Goal: Complete application form

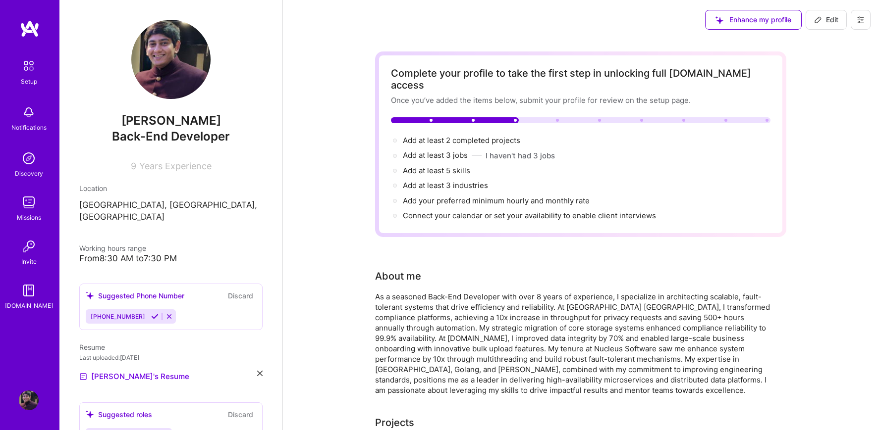
scroll to position [1016, 0]
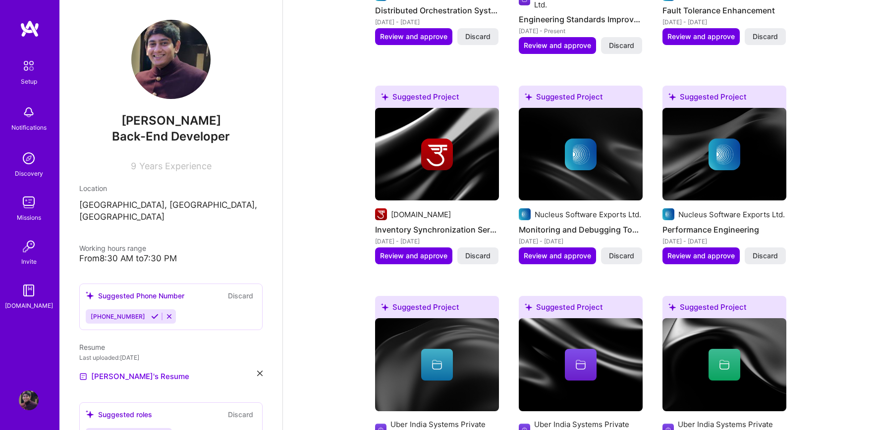
click at [127, 254] on div "From 8:30 AM to 7:30 PM" at bounding box center [170, 259] width 183 height 10
click at [175, 254] on div "From 8:30 AM to 7:30 PM" at bounding box center [170, 259] width 183 height 10
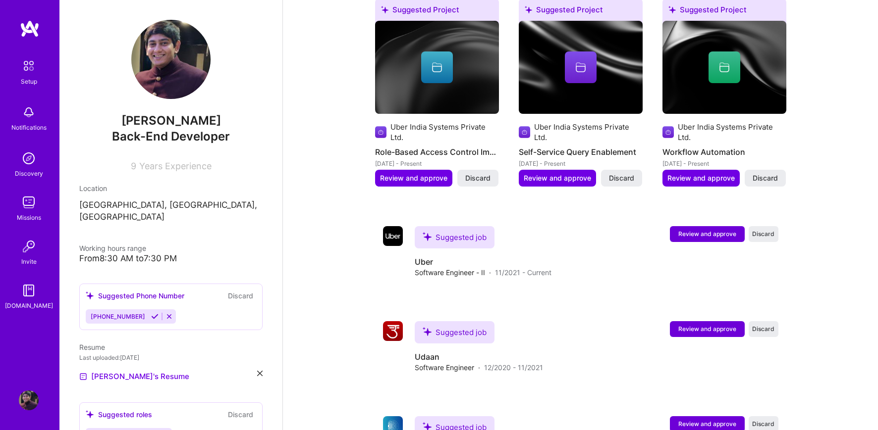
scroll to position [1315, 0]
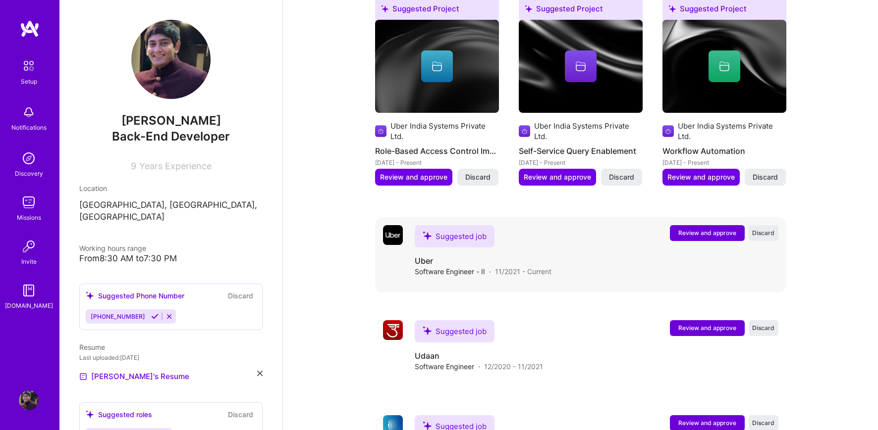
click at [691, 229] on span "Review and approve" at bounding box center [707, 233] width 58 height 8
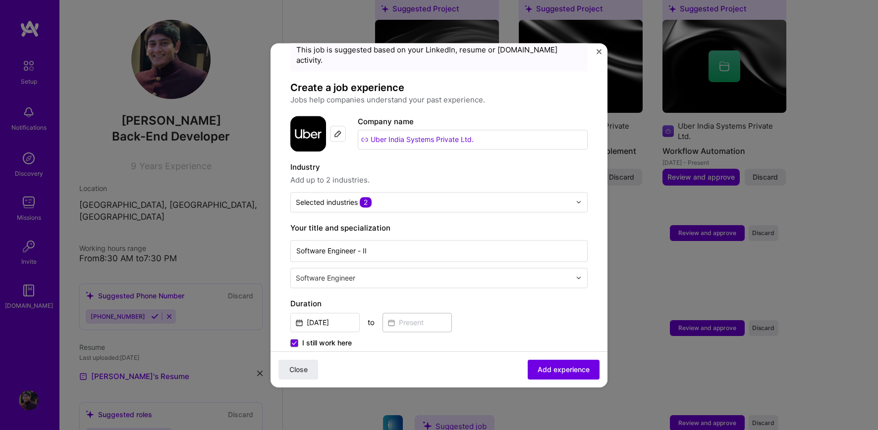
scroll to position [51, 0]
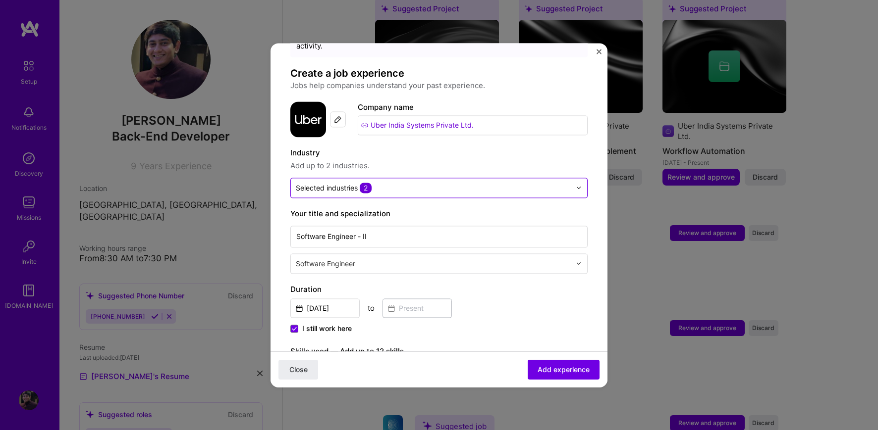
click at [340, 183] on div "Selected industries 2" at bounding box center [334, 188] width 76 height 10
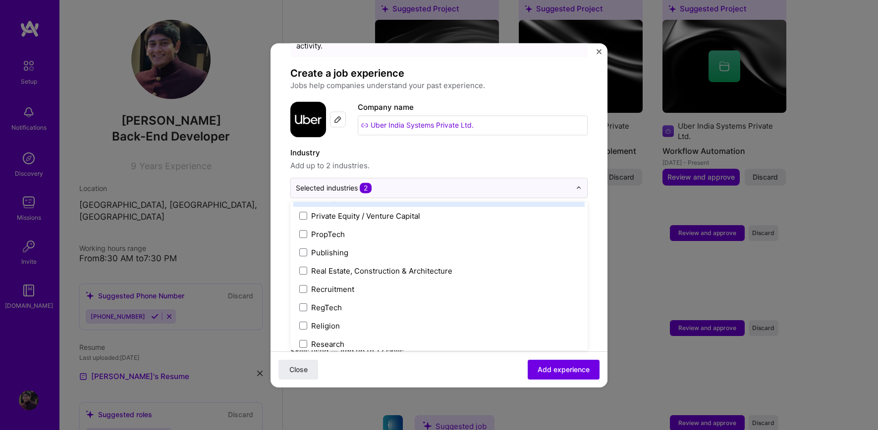
scroll to position [2057, 0]
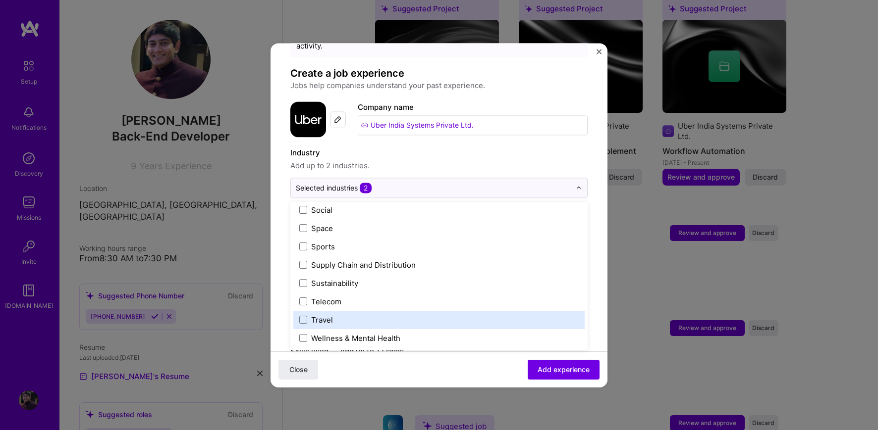
click at [335, 315] on label "Travel" at bounding box center [438, 320] width 279 height 10
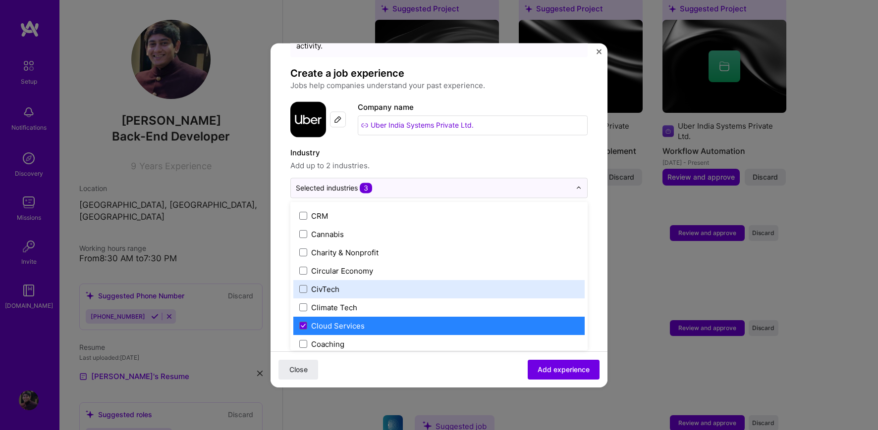
scroll to position [489, 0]
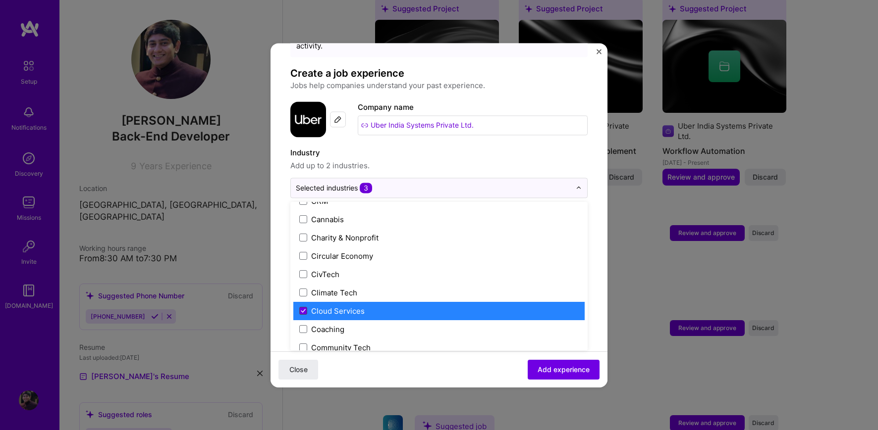
click at [301, 309] on icon at bounding box center [303, 311] width 5 height 4
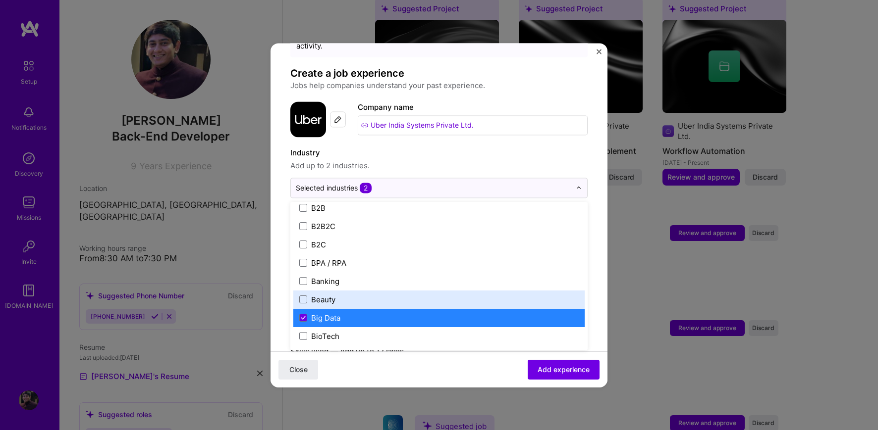
scroll to position [276, 0]
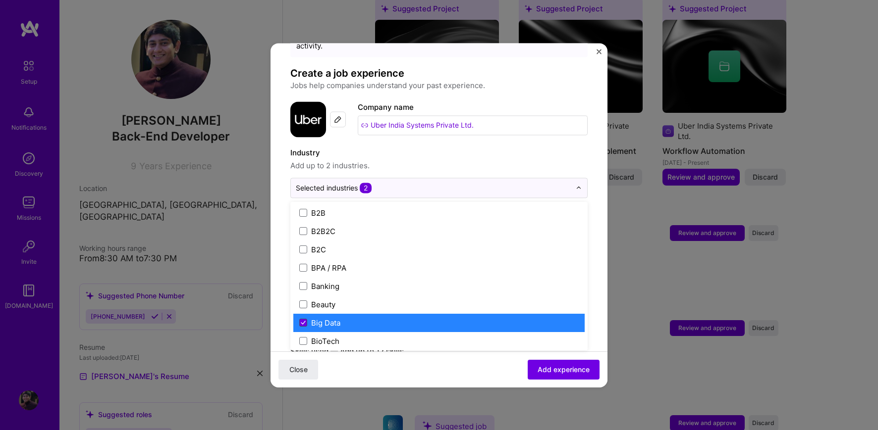
click at [304, 321] on icon at bounding box center [303, 322] width 4 height 3
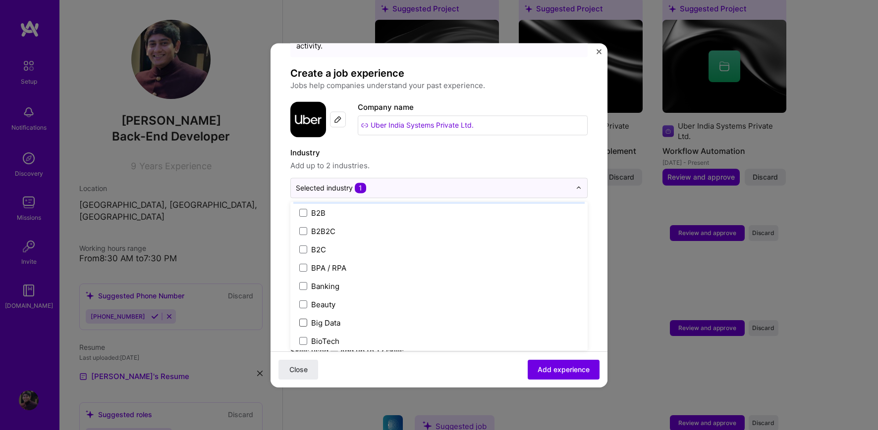
click at [419, 147] on label "Industry" at bounding box center [438, 153] width 297 height 12
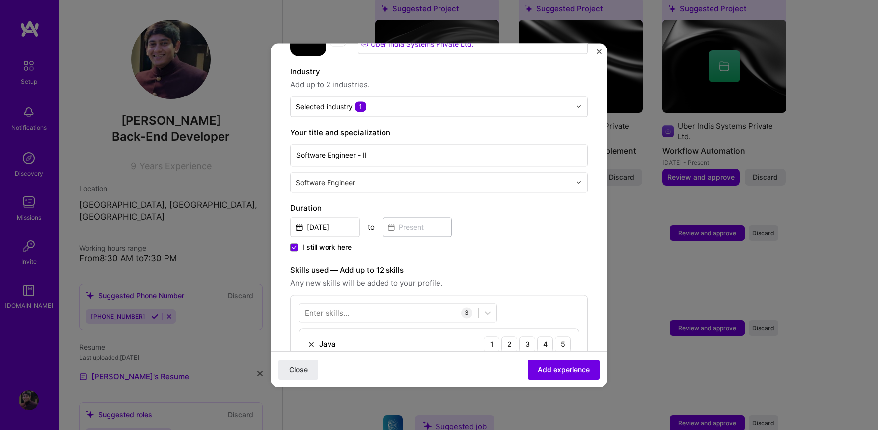
scroll to position [131, 0]
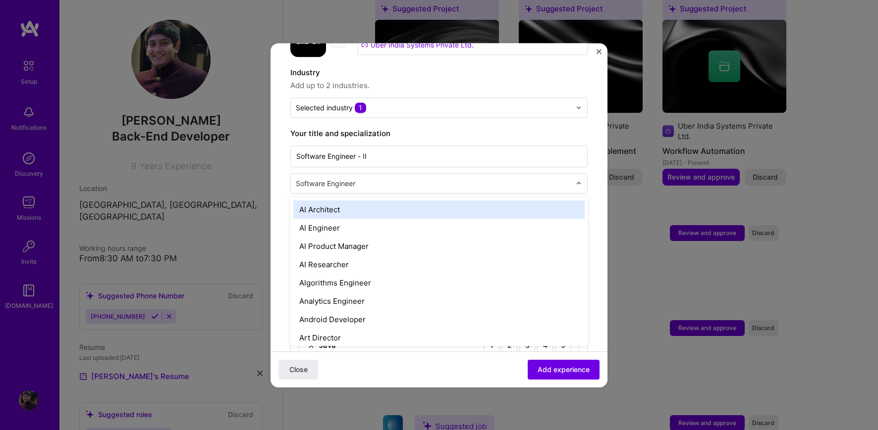
click at [399, 178] on input "text" at bounding box center [434, 183] width 277 height 10
type input "Bac"
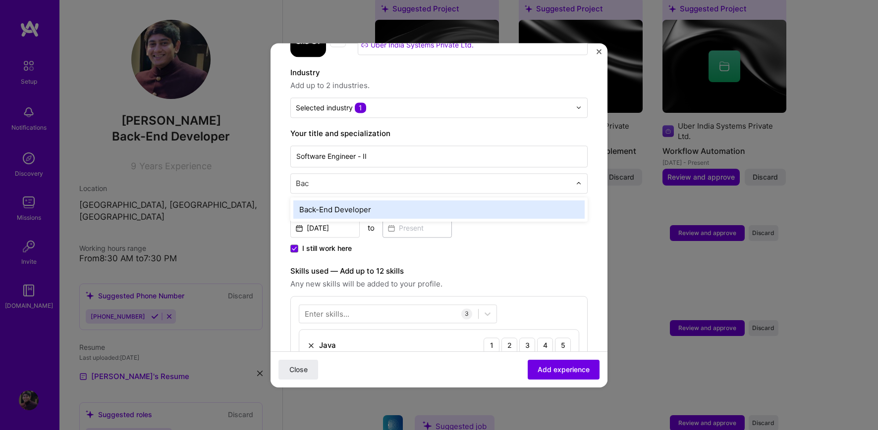
click at [366, 201] on div "Back-End Developer" at bounding box center [438, 210] width 291 height 18
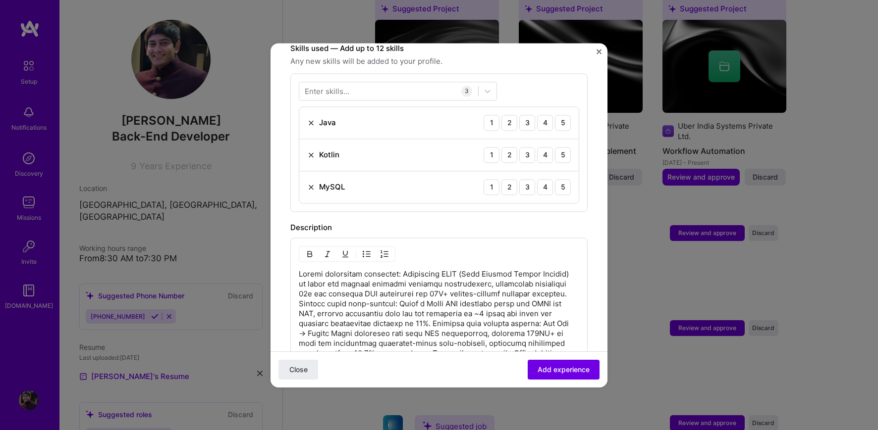
scroll to position [355, 0]
click at [561, 114] on div "5" at bounding box center [563, 122] width 16 height 16
click at [314, 150] on img at bounding box center [311, 154] width 8 height 8
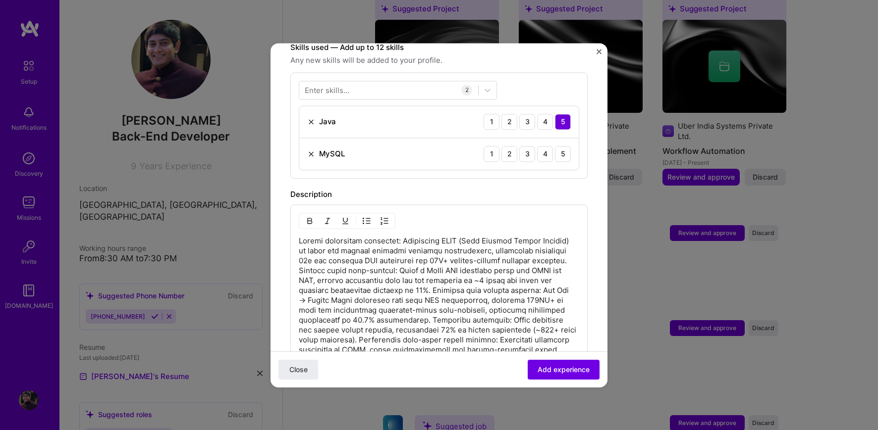
click at [310, 150] on img at bounding box center [311, 154] width 8 height 8
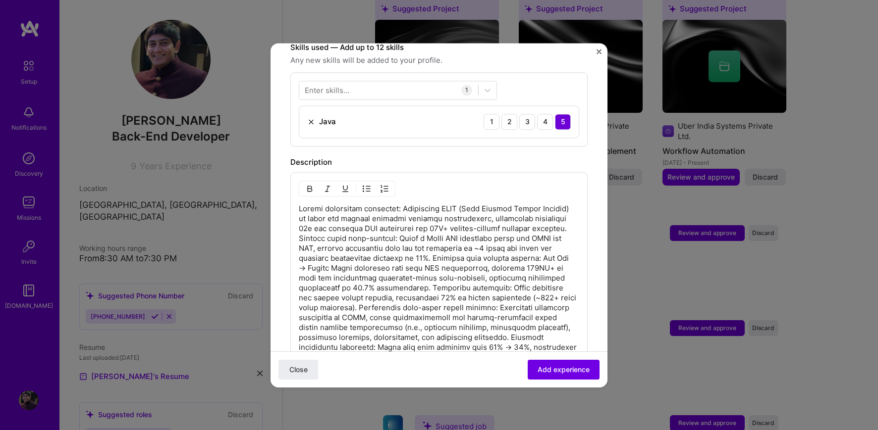
scroll to position [304, 0]
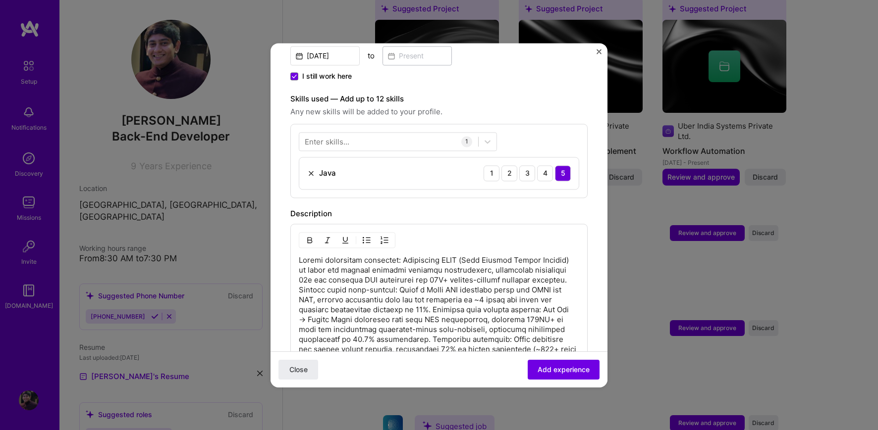
click at [325, 136] on div "Enter skills..." at bounding box center [327, 141] width 45 height 10
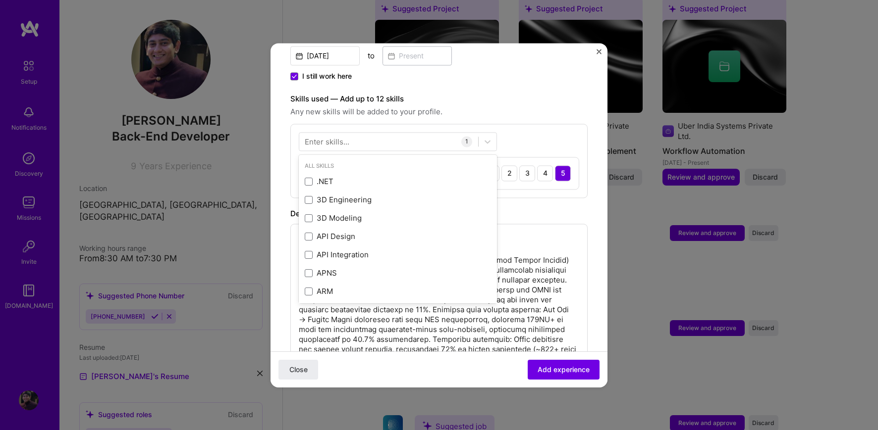
click at [325, 136] on div "Enter skills..." at bounding box center [327, 141] width 45 height 10
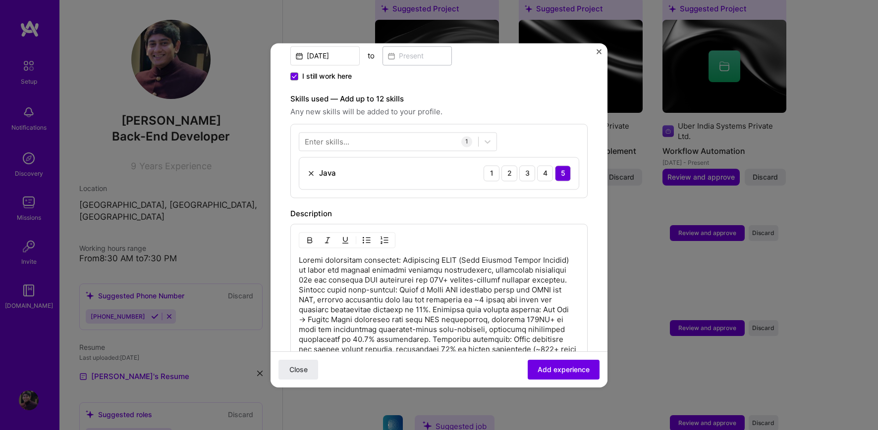
click at [325, 136] on div "Enter skills..." at bounding box center [327, 141] width 45 height 10
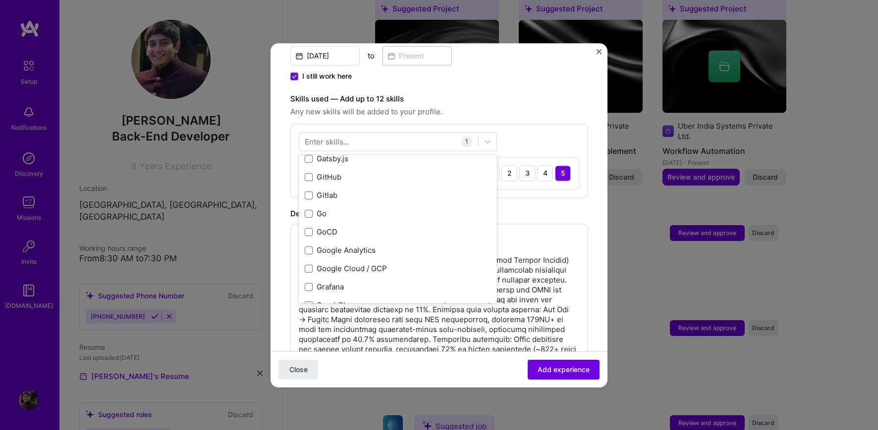
scroll to position [2661, 0]
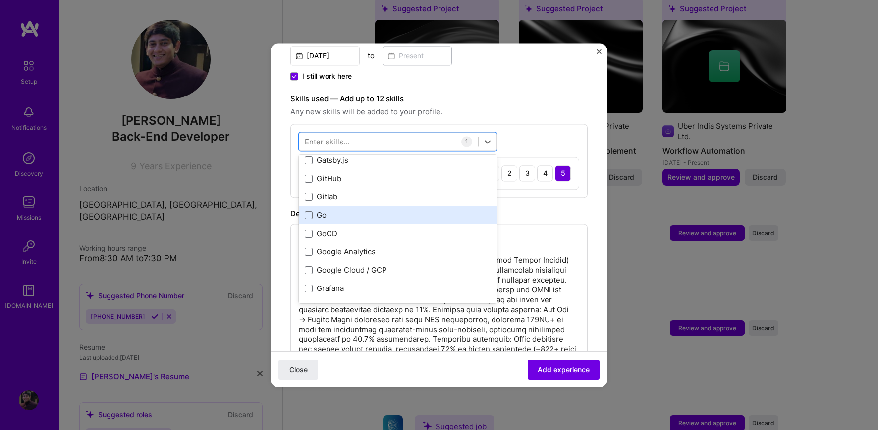
scroll to position [11, 0]
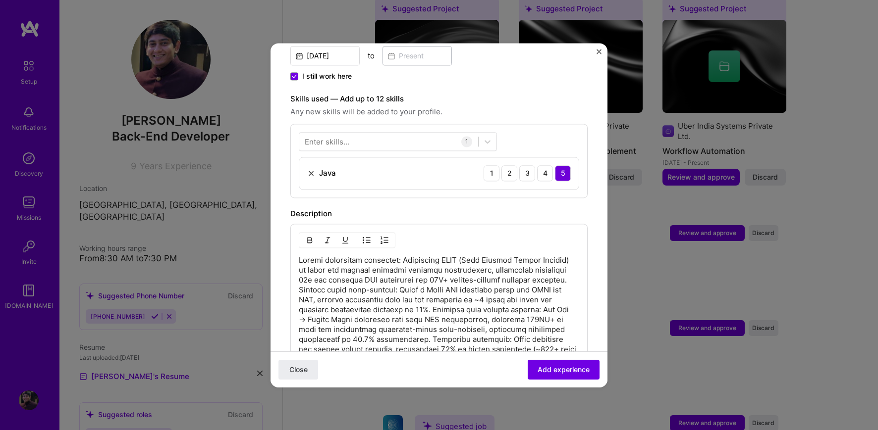
click at [346, 136] on div "Enter skills..." at bounding box center [327, 141] width 45 height 10
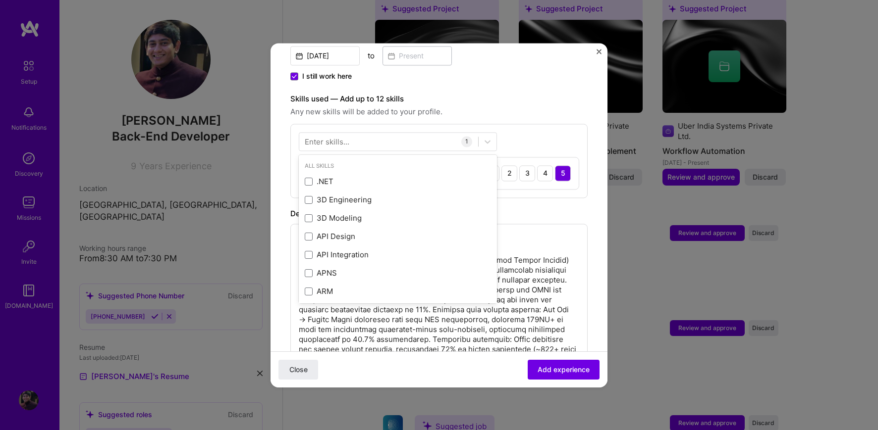
click at [543, 208] on div "Description" at bounding box center [438, 214] width 297 height 12
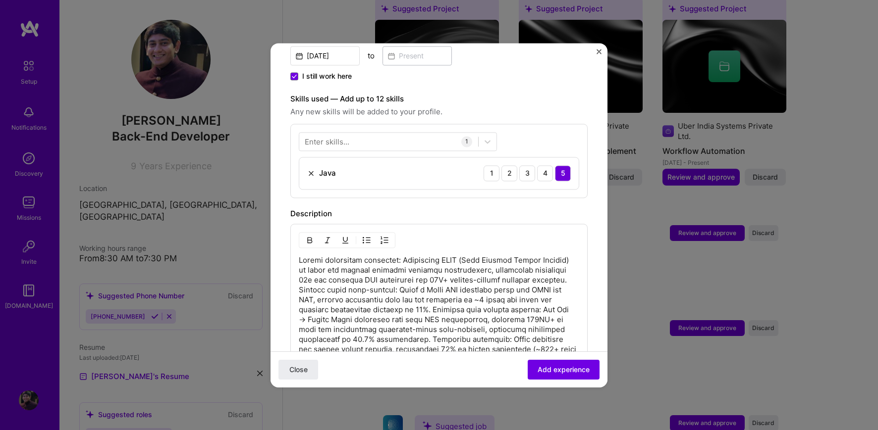
click at [468, 136] on div "1" at bounding box center [466, 141] width 11 height 11
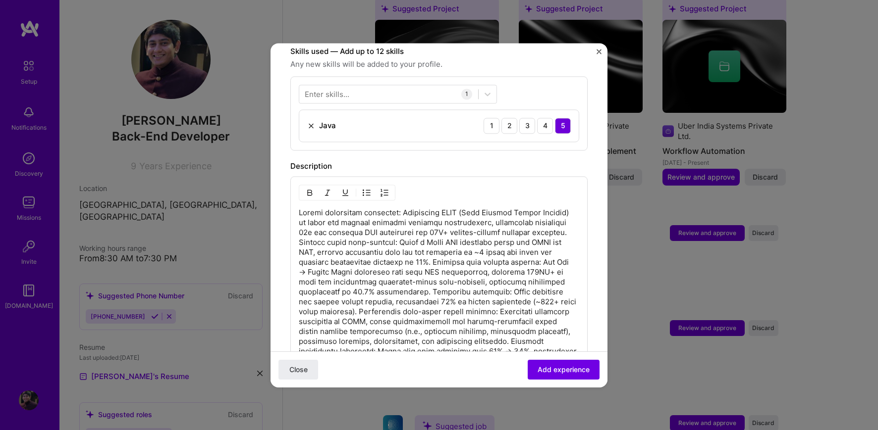
scroll to position [570, 0]
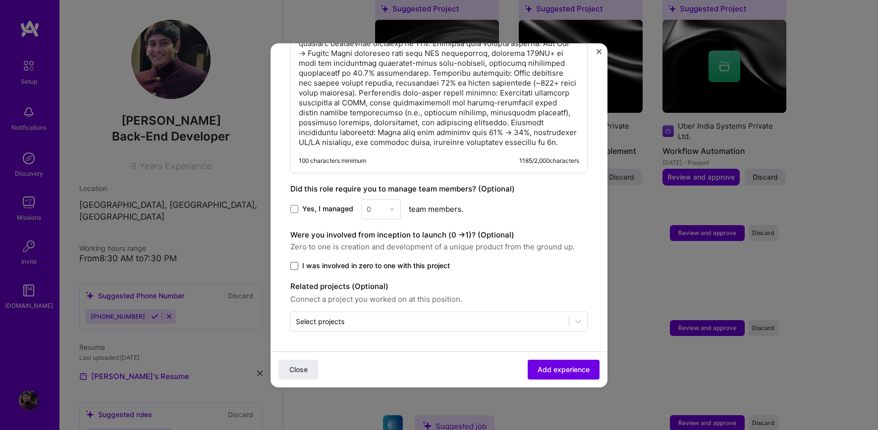
click at [296, 268] on span at bounding box center [294, 266] width 8 height 8
click at [0, 0] on input "I was involved in zero to one with this project" at bounding box center [0, 0] width 0 height 0
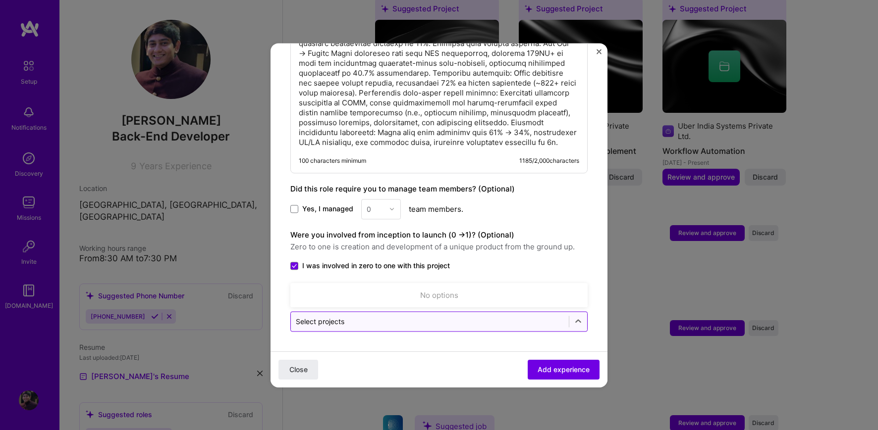
click at [357, 325] on input "text" at bounding box center [430, 322] width 268 height 10
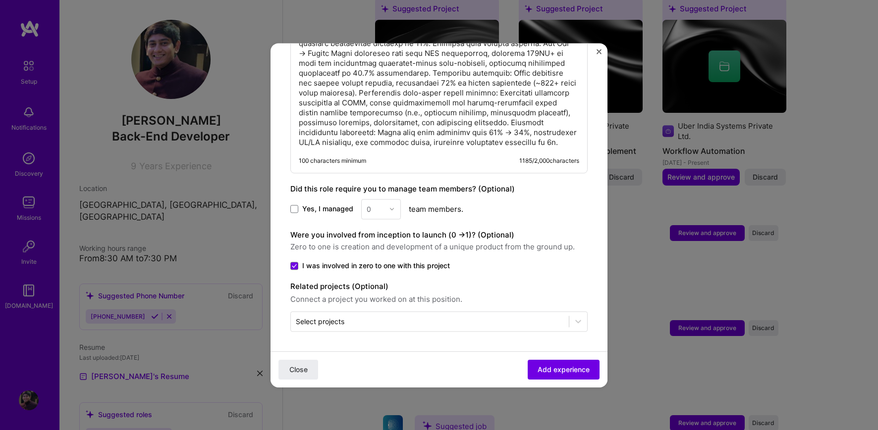
click at [488, 263] on label "I was involved in zero to one with this project" at bounding box center [438, 266] width 297 height 10
click at [0, 0] on input "I was involved in zero to one with this project" at bounding box center [0, 0] width 0 height 0
click at [359, 265] on span "I was involved in zero to one with this project" at bounding box center [376, 266] width 148 height 10
click at [0, 0] on input "I was involved in zero to one with this project" at bounding box center [0, 0] width 0 height 0
click at [575, 365] on span "Add experience" at bounding box center [563, 370] width 52 height 10
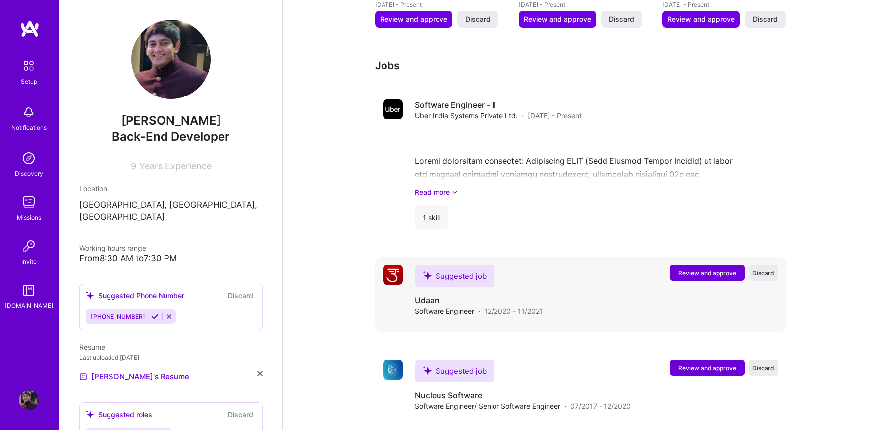
scroll to position [1470, 0]
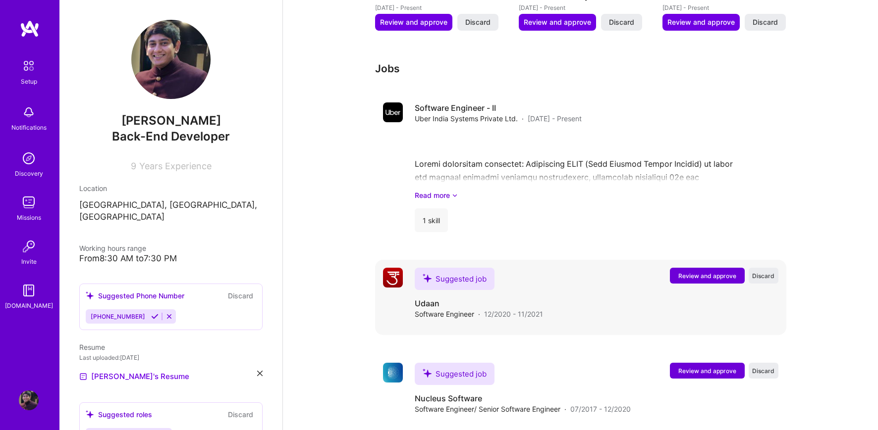
click at [688, 272] on span "Review and approve" at bounding box center [707, 276] width 58 height 8
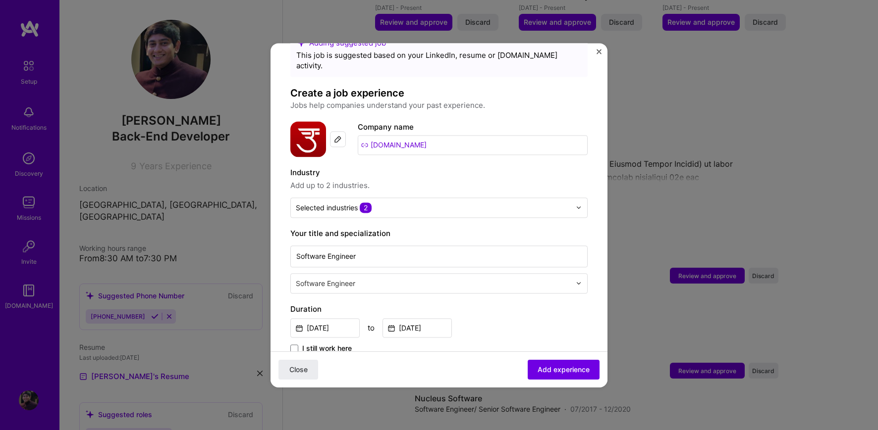
scroll to position [32, 0]
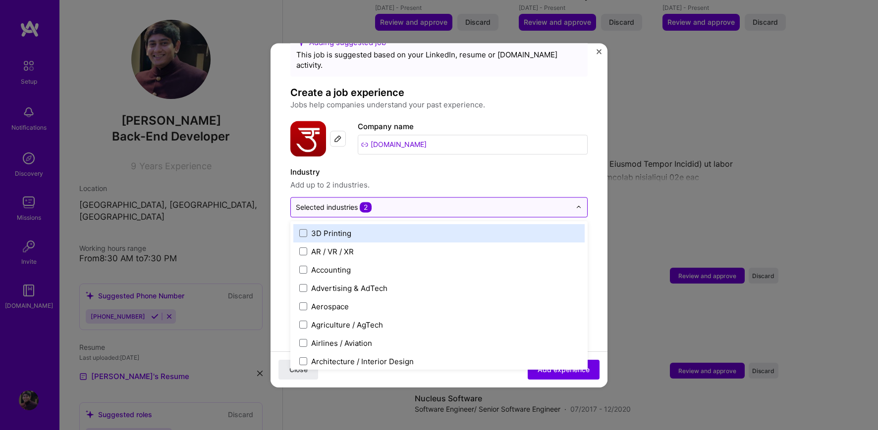
click at [405, 202] on input "text" at bounding box center [433, 207] width 275 height 10
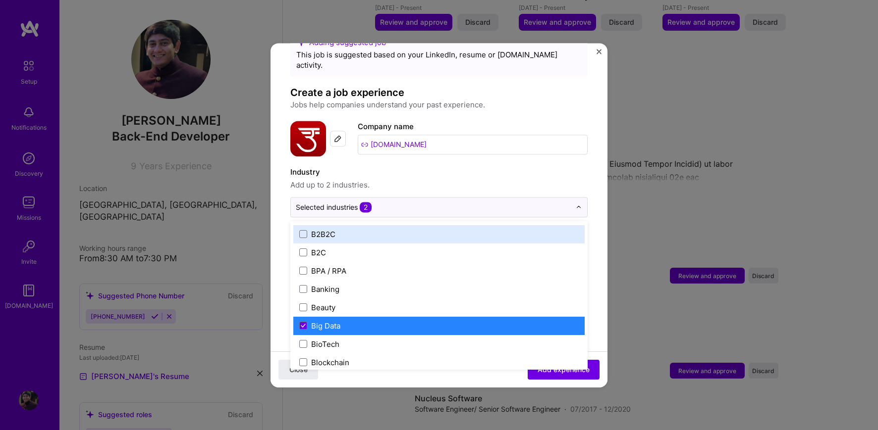
scroll to position [309, 0]
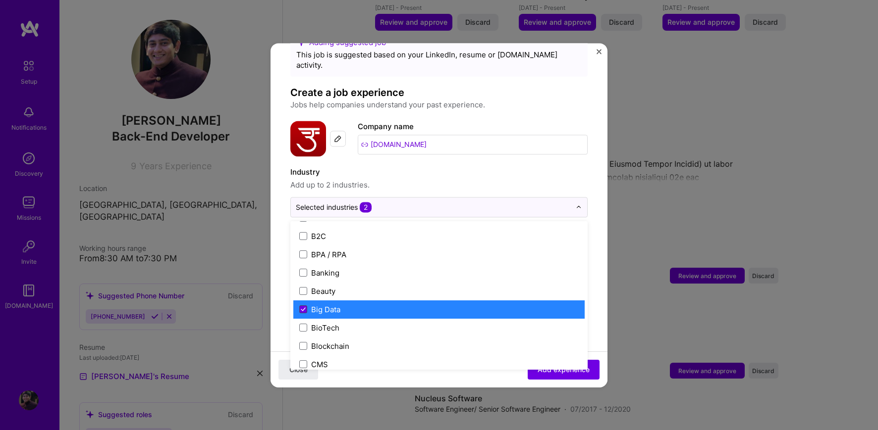
click at [302, 308] on icon at bounding box center [303, 310] width 5 height 4
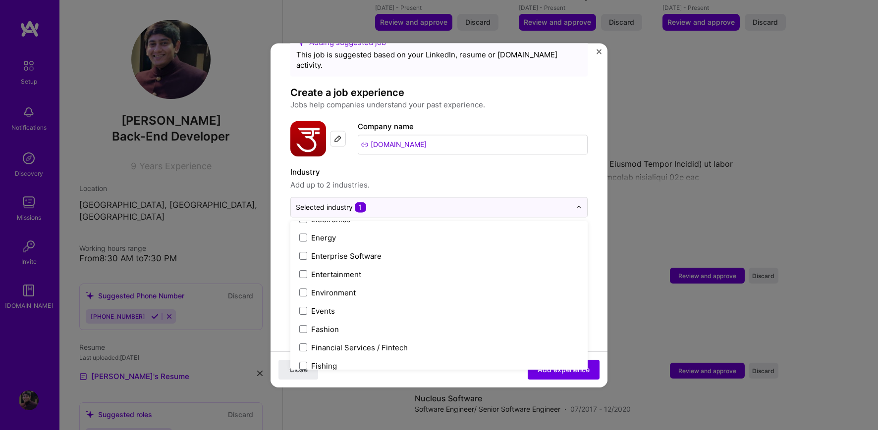
scroll to position [924, 0]
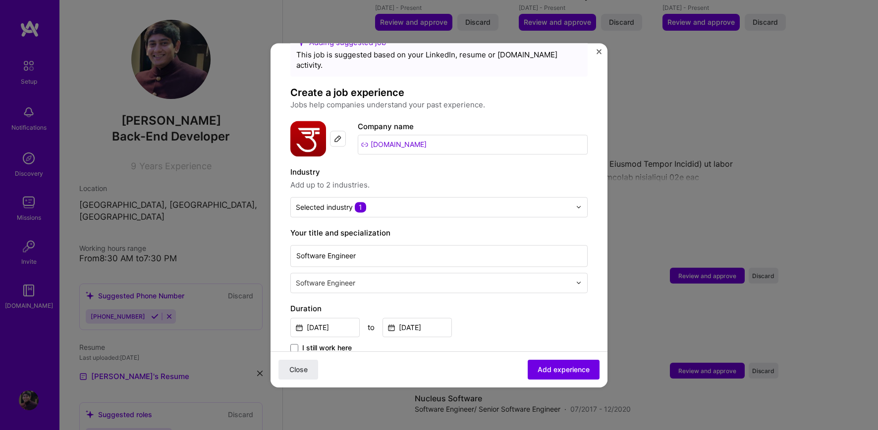
click at [599, 51] on img "Close" at bounding box center [598, 51] width 5 height 5
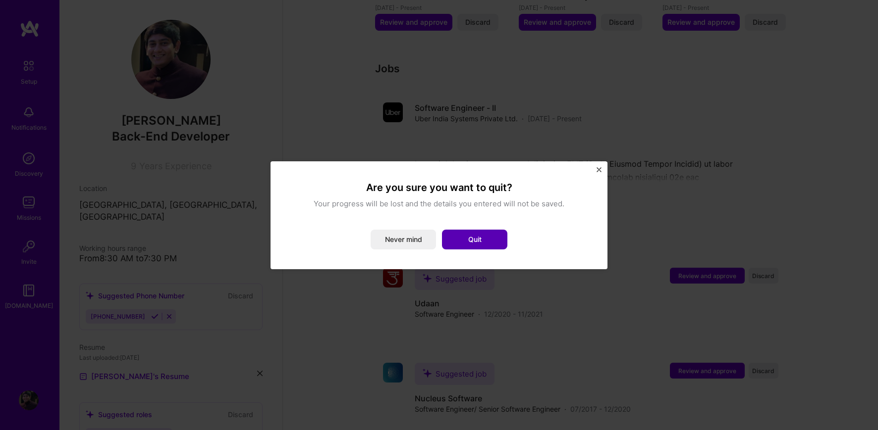
click at [455, 242] on button "Quit" at bounding box center [474, 240] width 65 height 20
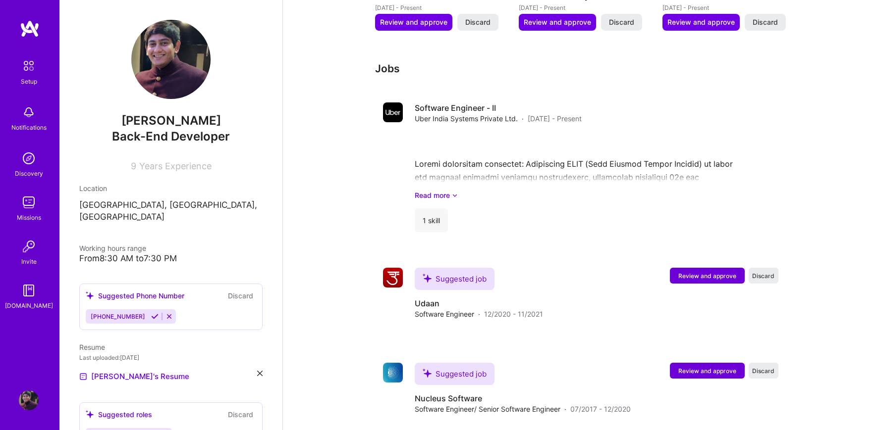
scroll to position [1482, 0]
